Goal: Task Accomplishment & Management: Complete application form

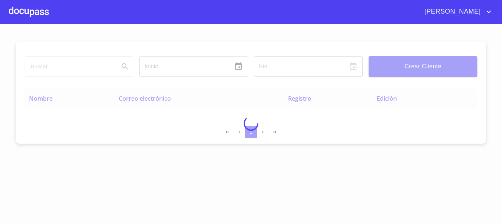
click at [473, 77] on div at bounding box center [251, 123] width 502 height 199
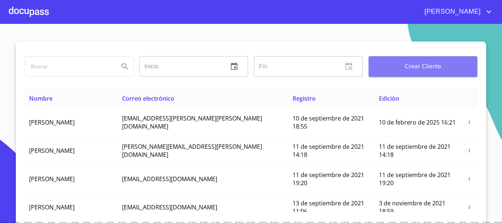
click at [434, 70] on span "Crear Cliente" at bounding box center [422, 66] width 97 height 10
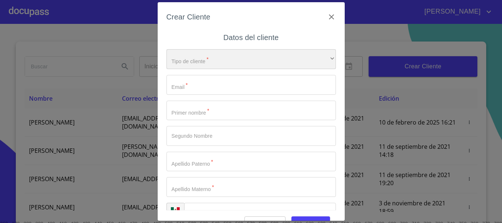
click at [190, 60] on div "​" at bounding box center [250, 59] width 169 height 20
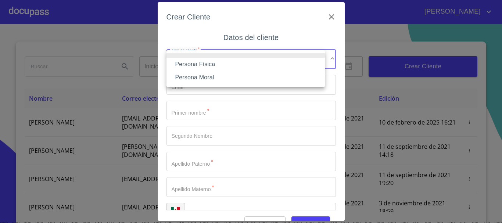
click at [195, 62] on li "Persona Física" at bounding box center [245, 64] width 158 height 13
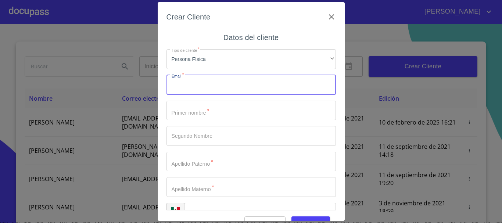
click at [194, 87] on input "Tipo de cliente   *" at bounding box center [250, 85] width 169 height 20
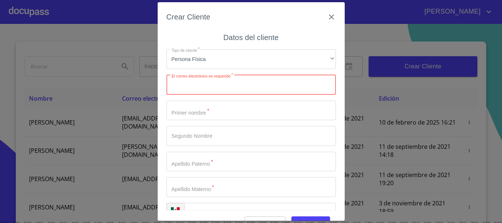
click at [204, 85] on input "Tipo de cliente   *" at bounding box center [250, 85] width 169 height 20
click at [329, 18] on icon "button" at bounding box center [331, 16] width 5 height 5
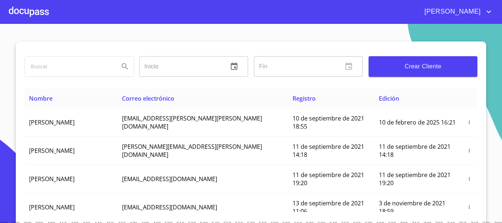
click at [42, 8] on div at bounding box center [29, 11] width 40 height 23
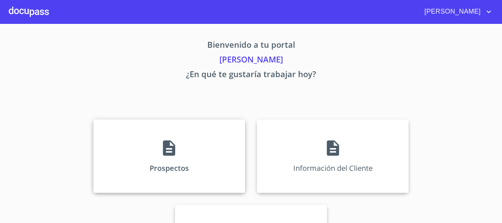
click at [234, 137] on div "Prospectos" at bounding box center [169, 155] width 152 height 73
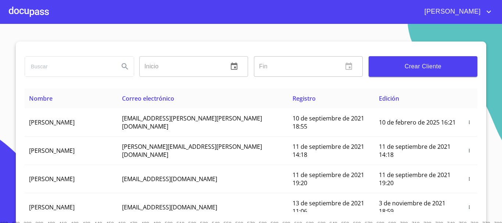
click at [33, 10] on div at bounding box center [29, 11] width 40 height 23
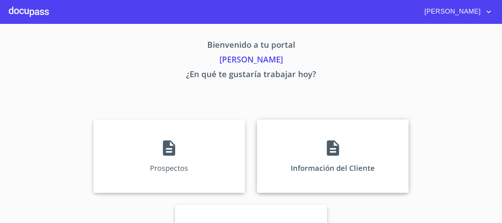
click at [337, 157] on div "Información del Cliente" at bounding box center [333, 155] width 152 height 73
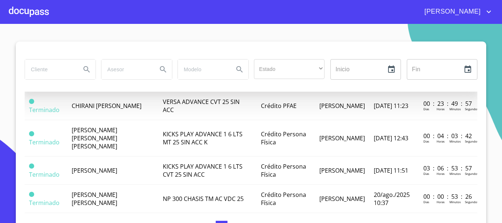
scroll to position [404, 0]
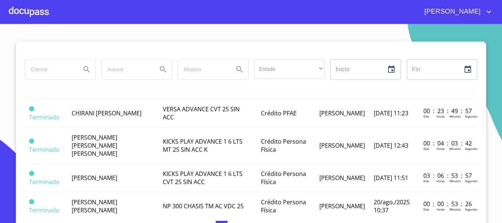
click at [98, 65] on span "[PERSON_NAME] [PERSON_NAME]" at bounding box center [95, 56] width 46 height 16
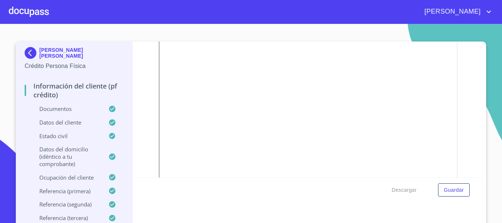
scroll to position [1642, 0]
